Goal: Transaction & Acquisition: Book appointment/travel/reservation

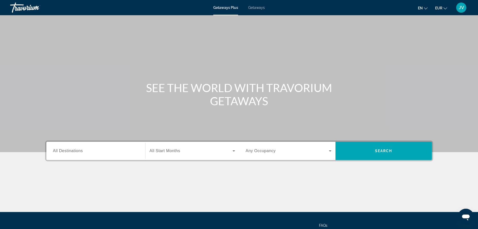
click at [255, 6] on span "Getaways" at bounding box center [256, 8] width 16 height 4
click at [114, 150] on input "Destination All Destinations" at bounding box center [96, 151] width 86 height 6
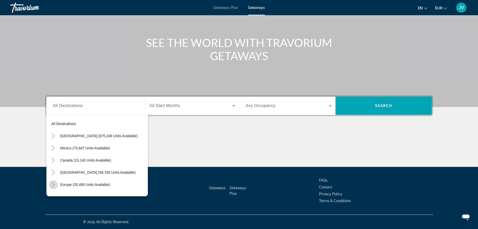
click at [53, 184] on icon "Toggle Europe (35,489 units available)" at bounding box center [53, 184] width 5 height 5
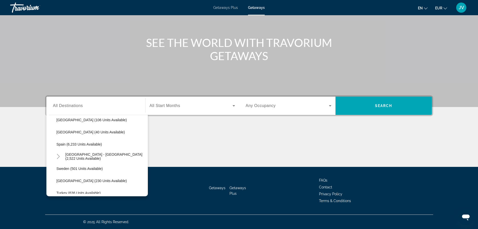
scroll to position [269, 0]
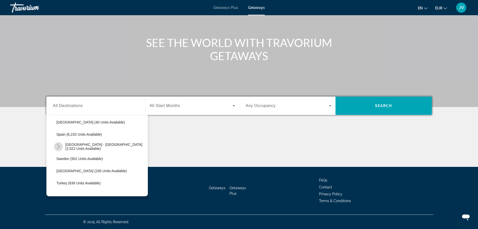
click at [56, 144] on icon "Toggle Spain - Canary Islands (2,522 units available)" at bounding box center [58, 146] width 5 height 5
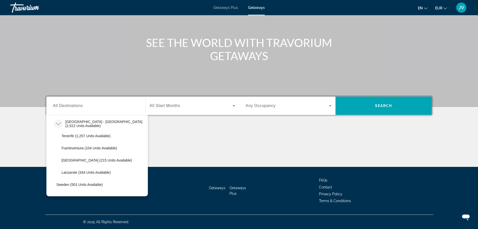
scroll to position [299, 0]
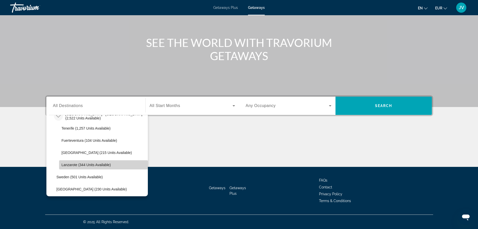
click at [103, 166] on span "Lanzarote (344 units available)" at bounding box center [86, 165] width 49 height 4
type input "**********"
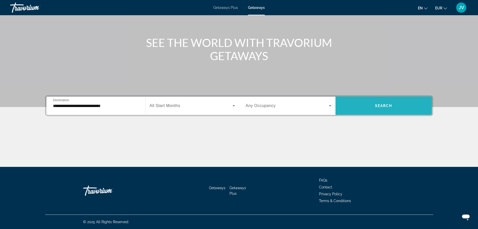
click at [372, 106] on span "Search widget" at bounding box center [383, 106] width 96 height 12
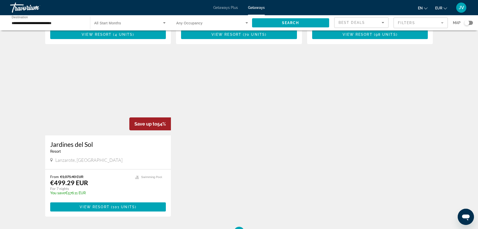
scroll to position [365, 0]
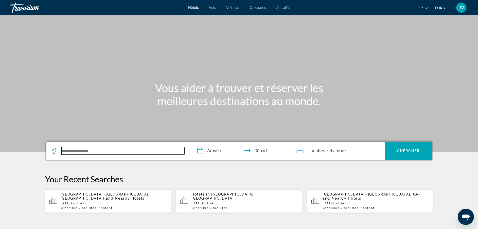
click at [121, 153] on input "Search widget" at bounding box center [122, 151] width 123 height 8
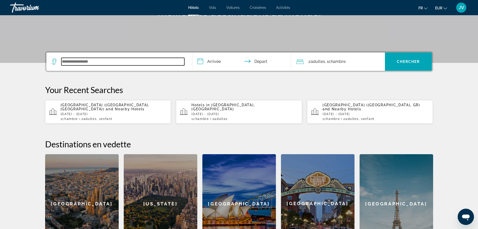
scroll to position [124, 0]
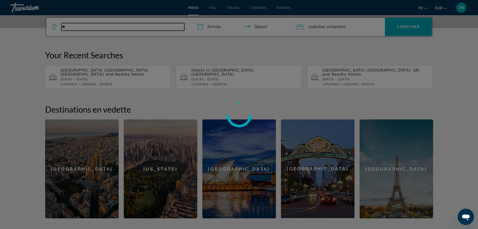
type input "*"
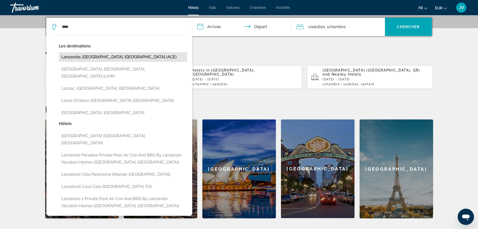
click at [115, 58] on button "Lanzarote, Canary Islands, Spain (ACE)" at bounding box center [123, 57] width 128 height 10
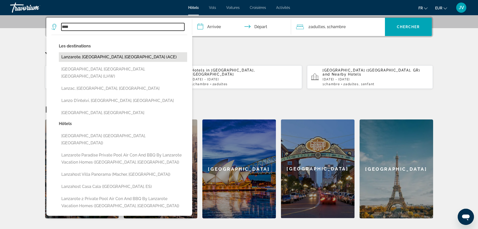
type input "**********"
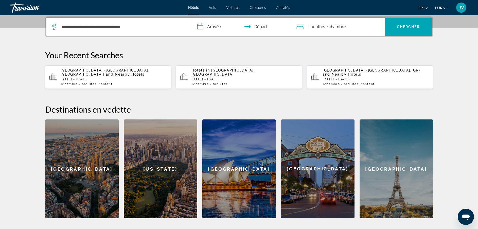
click at [218, 29] on input "**********" at bounding box center [242, 28] width 101 height 20
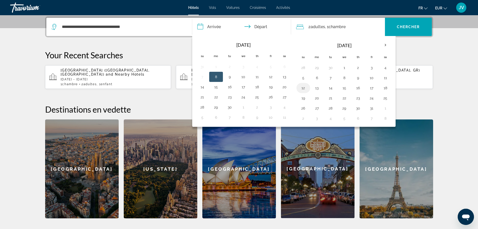
click at [303, 88] on button "12" at bounding box center [303, 87] width 8 height 7
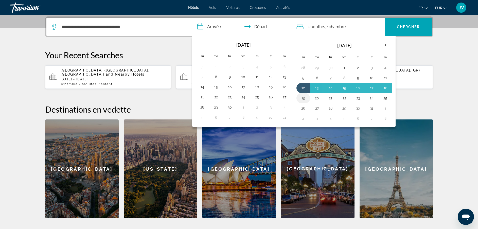
click at [303, 99] on button "19" at bounding box center [303, 97] width 8 height 7
type input "**********"
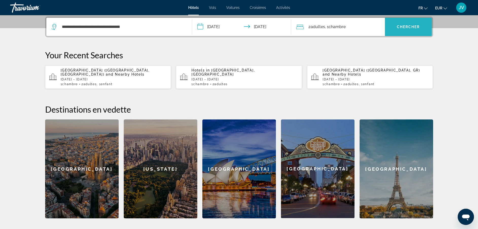
click at [395, 27] on span "Search widget" at bounding box center [408, 27] width 47 height 12
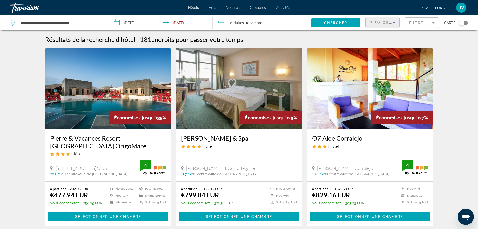
click at [390, 23] on span "Plus grandes économies" at bounding box center [399, 23] width 61 height 4
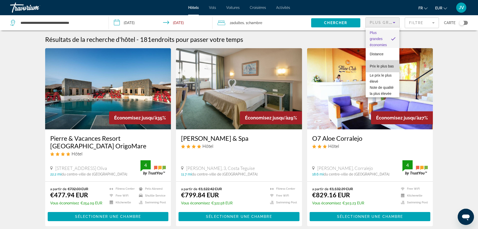
click at [382, 64] on span "Prix le plus bas" at bounding box center [381, 66] width 24 height 4
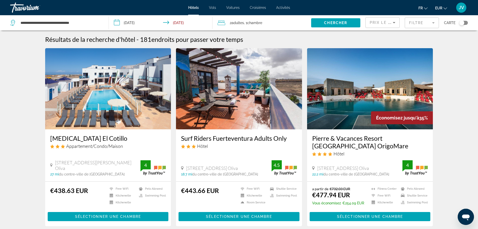
click at [350, 97] on img "Main content" at bounding box center [370, 88] width 126 height 81
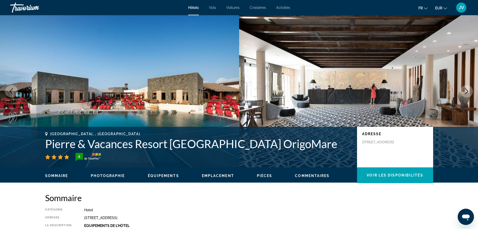
scroll to position [8, 0]
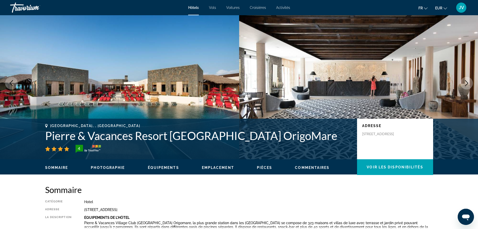
click at [163, 136] on h1 "Pierre & Vacances Resort Fuerteventura OrigoMare" at bounding box center [198, 135] width 307 height 13
drag, startPoint x: 163, startPoint y: 136, endPoint x: 154, endPoint y: 139, distance: 9.8
click at [154, 139] on h1 "Pierre & Vacances Resort Fuerteventura OrigoMare" at bounding box center [198, 135] width 307 height 13
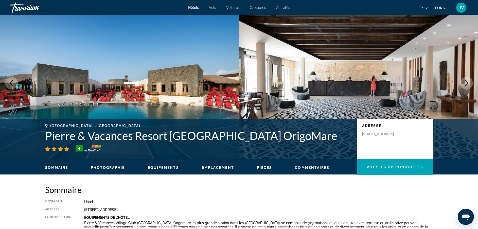
drag, startPoint x: 154, startPoint y: 139, endPoint x: 107, endPoint y: 126, distance: 48.9
click at [107, 126] on div "La Oliva, , Spain" at bounding box center [198, 126] width 307 height 4
click at [101, 135] on h1 "Pierre & Vacances Resort Fuerteventura OrigoMare" at bounding box center [198, 135] width 307 height 13
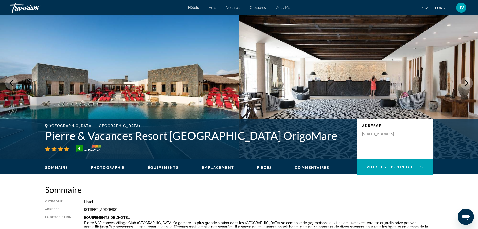
drag, startPoint x: 101, startPoint y: 135, endPoint x: 49, endPoint y: 139, distance: 52.7
click at [49, 139] on h1 "Pierre & Vacances Resort Fuerteventura OrigoMare" at bounding box center [198, 135] width 307 height 13
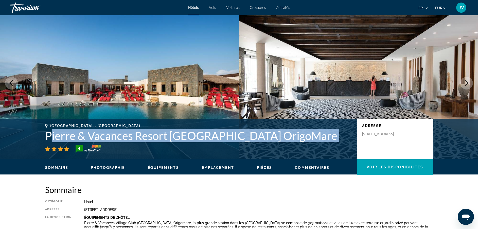
drag, startPoint x: 49, startPoint y: 139, endPoint x: 231, endPoint y: 137, distance: 182.4
click at [231, 137] on h1 "Pierre & Vacances Resort Fuerteventura OrigoMare" at bounding box center [198, 135] width 307 height 13
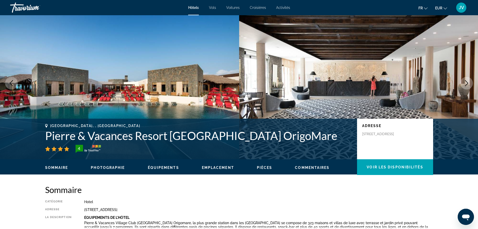
click at [44, 134] on div "La Oliva, , Spain Pierre & Vacances Resort Fuerteventura OrigoMare 4 Adresse Ca…" at bounding box center [239, 139] width 408 height 30
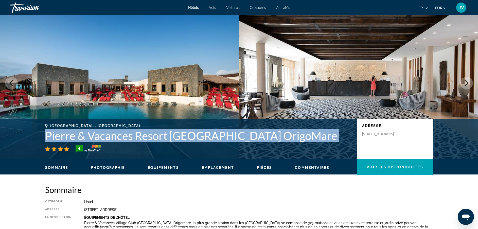
drag, startPoint x: 44, startPoint y: 134, endPoint x: 55, endPoint y: 131, distance: 10.9
copy div "Pierre & Vacances Resort Fuerteventura OrigoMare"
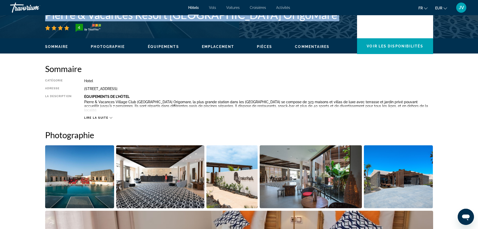
scroll to position [0, 0]
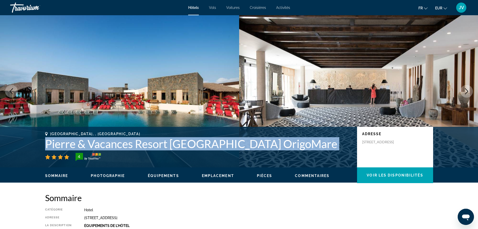
click at [464, 90] on icon "Next image" at bounding box center [466, 91] width 6 height 6
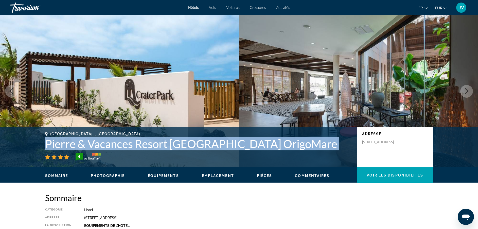
click at [464, 90] on icon "Next image" at bounding box center [466, 91] width 6 height 6
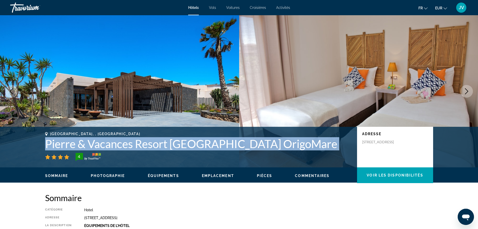
click at [464, 90] on icon "Next image" at bounding box center [466, 91] width 6 height 6
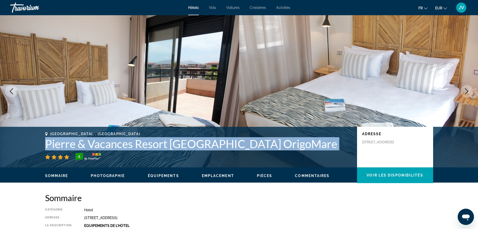
click at [464, 90] on icon "Next image" at bounding box center [466, 91] width 6 height 6
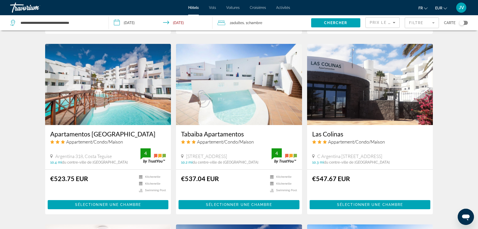
scroll to position [369, 0]
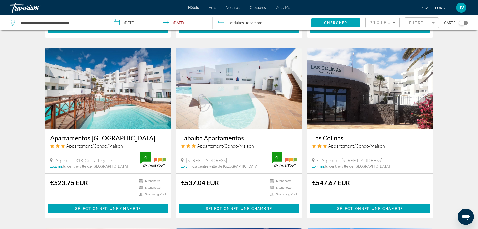
click at [118, 102] on img "Main content" at bounding box center [108, 88] width 126 height 81
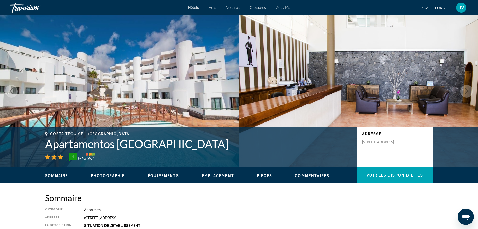
click at [106, 148] on h1 "Apartamentos Lanzarote Paradise" at bounding box center [198, 143] width 307 height 13
click at [36, 141] on div "Costa Teguise, , Spain Apartamentos Lanzarote Paradise 4 Adresse Argentina 318,…" at bounding box center [239, 147] width 408 height 30
drag, startPoint x: 45, startPoint y: 140, endPoint x: 216, endPoint y: 141, distance: 171.8
click at [216, 141] on div "Costa Teguise, , Spain Apartamentos Lanzarote Paradise 4 Adresse Argentina 318,…" at bounding box center [239, 147] width 408 height 30
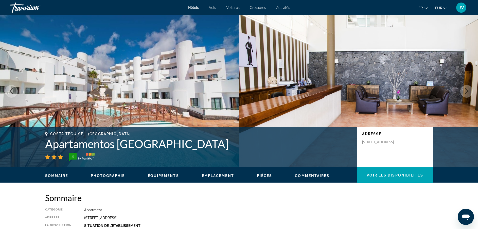
drag, startPoint x: 216, startPoint y: 141, endPoint x: 200, endPoint y: 142, distance: 16.3
copy h1 "Apartamentos Lanzarote Paradise"
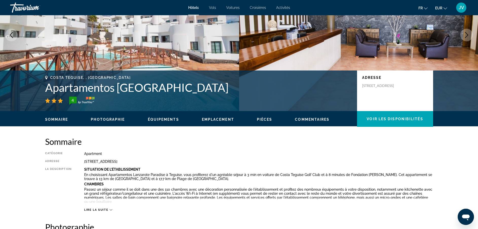
scroll to position [26, 0]
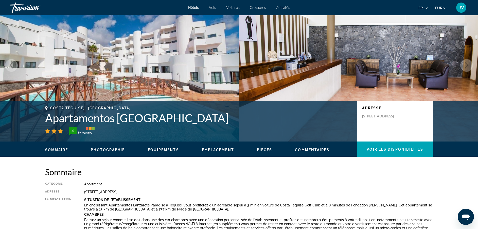
drag, startPoint x: 476, startPoint y: 218, endPoint x: 476, endPoint y: 215, distance: 3.0
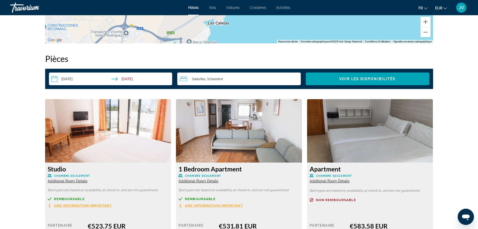
scroll to position [623, 0]
